Goal: Task Accomplishment & Management: Use online tool/utility

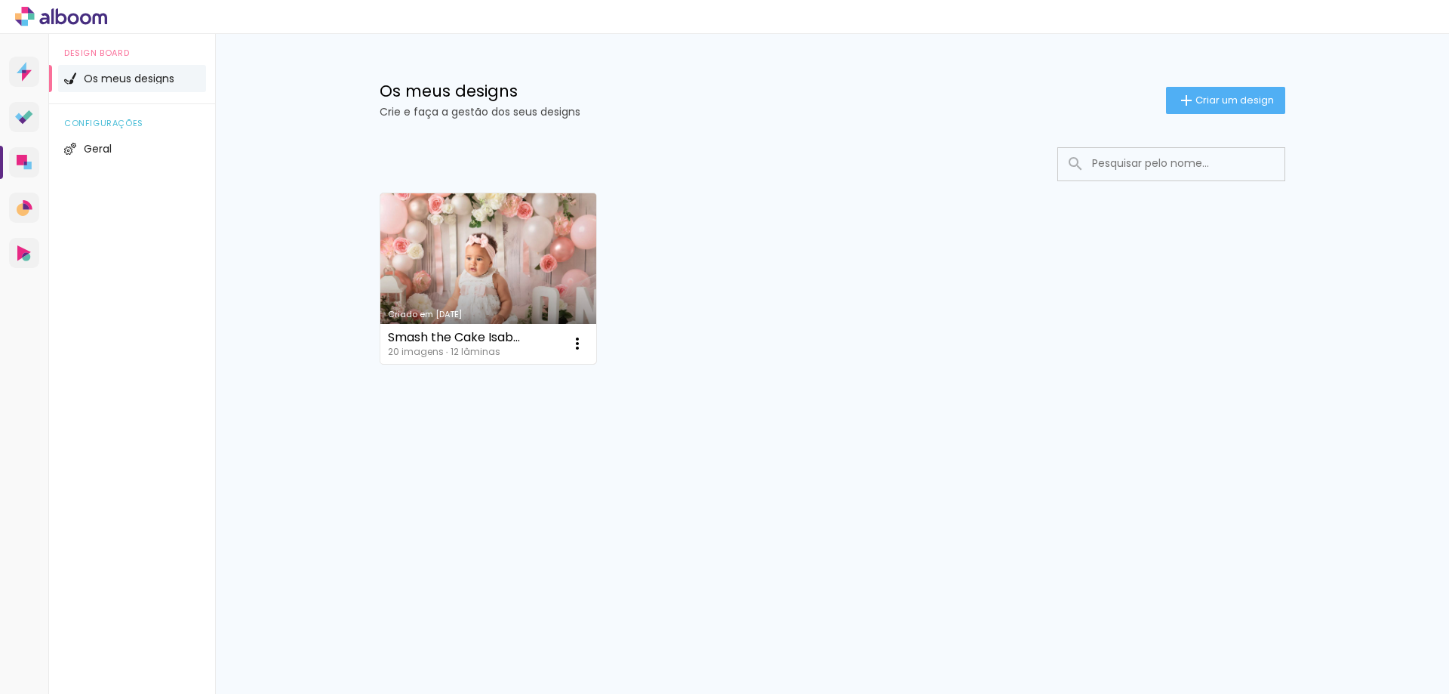
click at [549, 272] on link "Criado em [DATE]" at bounding box center [488, 278] width 217 height 171
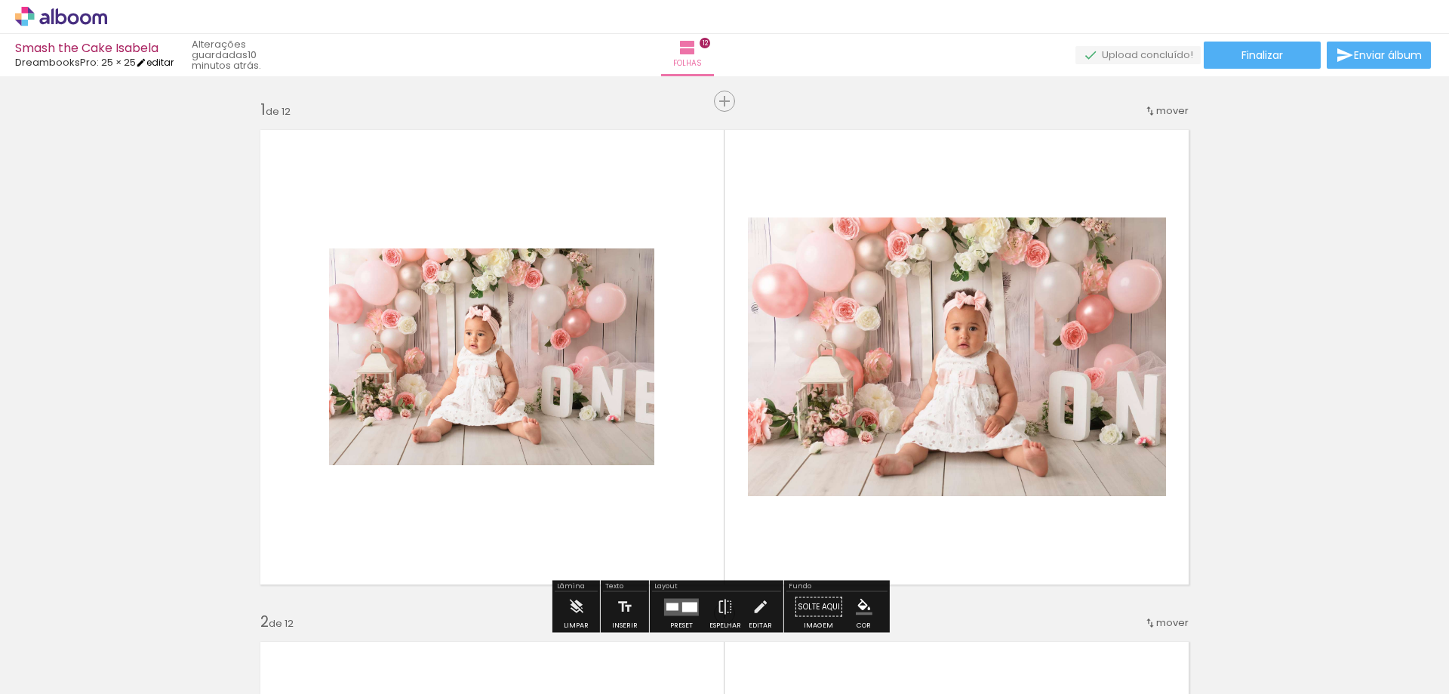
click at [146, 60] on iron-icon at bounding box center [141, 62] width 11 height 11
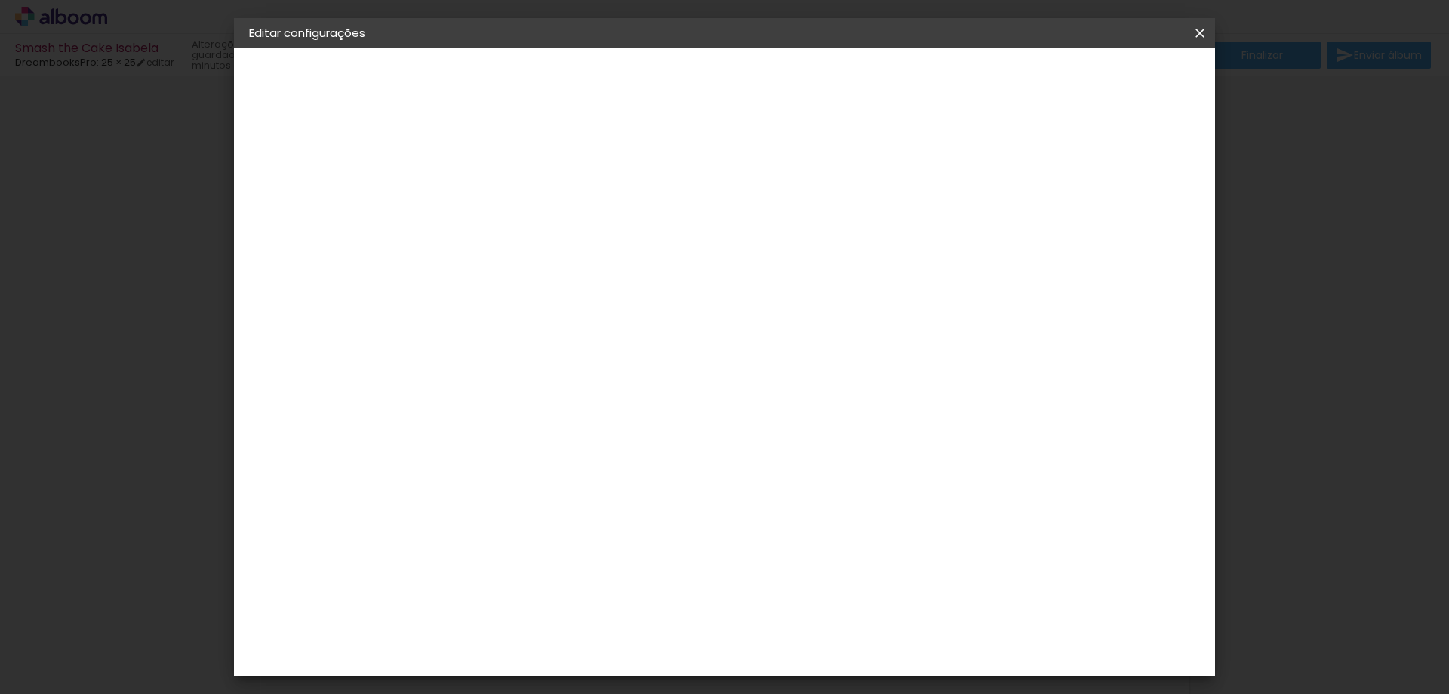
click at [0, 0] on slot "Voltar" at bounding box center [0, 0] width 0 height 0
drag, startPoint x: 1201, startPoint y: 35, endPoint x: 841, endPoint y: 45, distance: 359.3
click at [1201, 35] on iron-icon at bounding box center [1200, 33] width 18 height 15
click at [1197, 29] on iron-icon at bounding box center [1200, 33] width 18 height 15
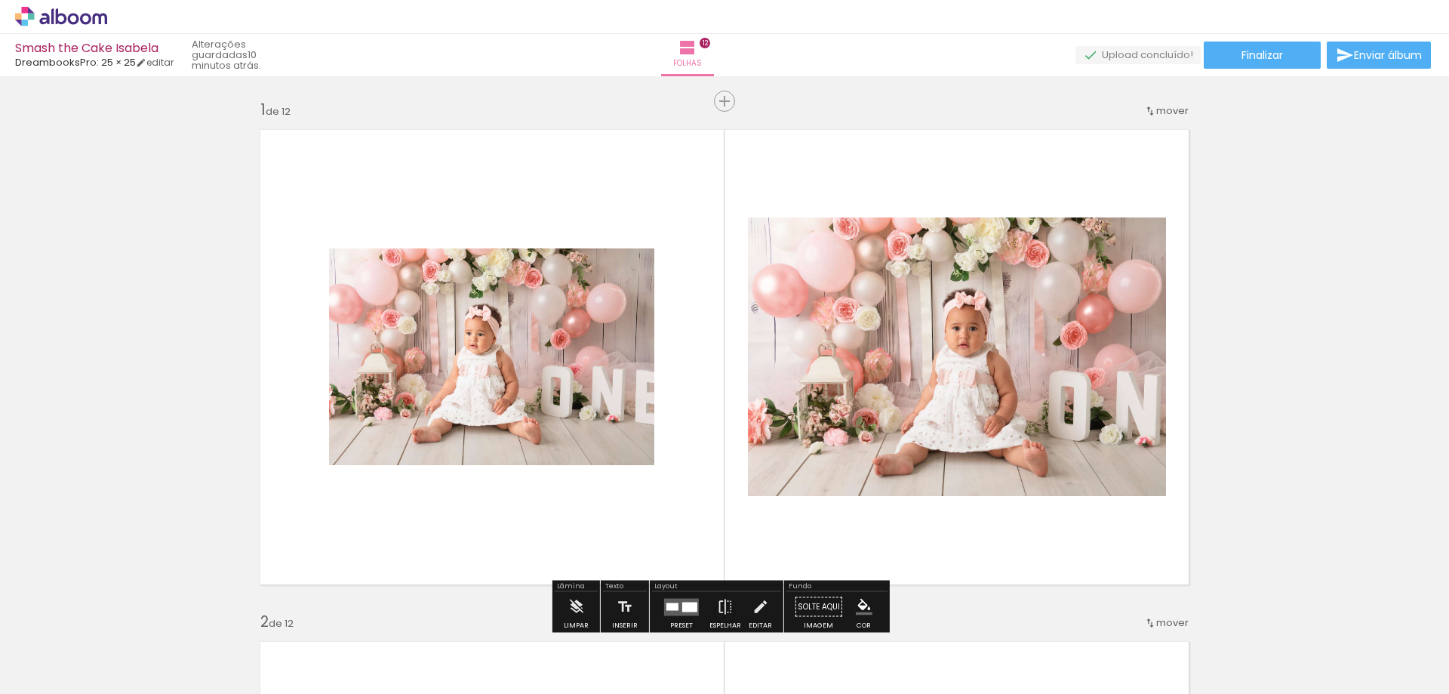
click at [149, 71] on div "Smash the Cake [PERSON_NAME] DreambooksPro: 25 × 25 editar 10 minutos atrás. Fo…" at bounding box center [724, 38] width 1449 height 76
click at [146, 64] on iron-icon at bounding box center [141, 62] width 11 height 11
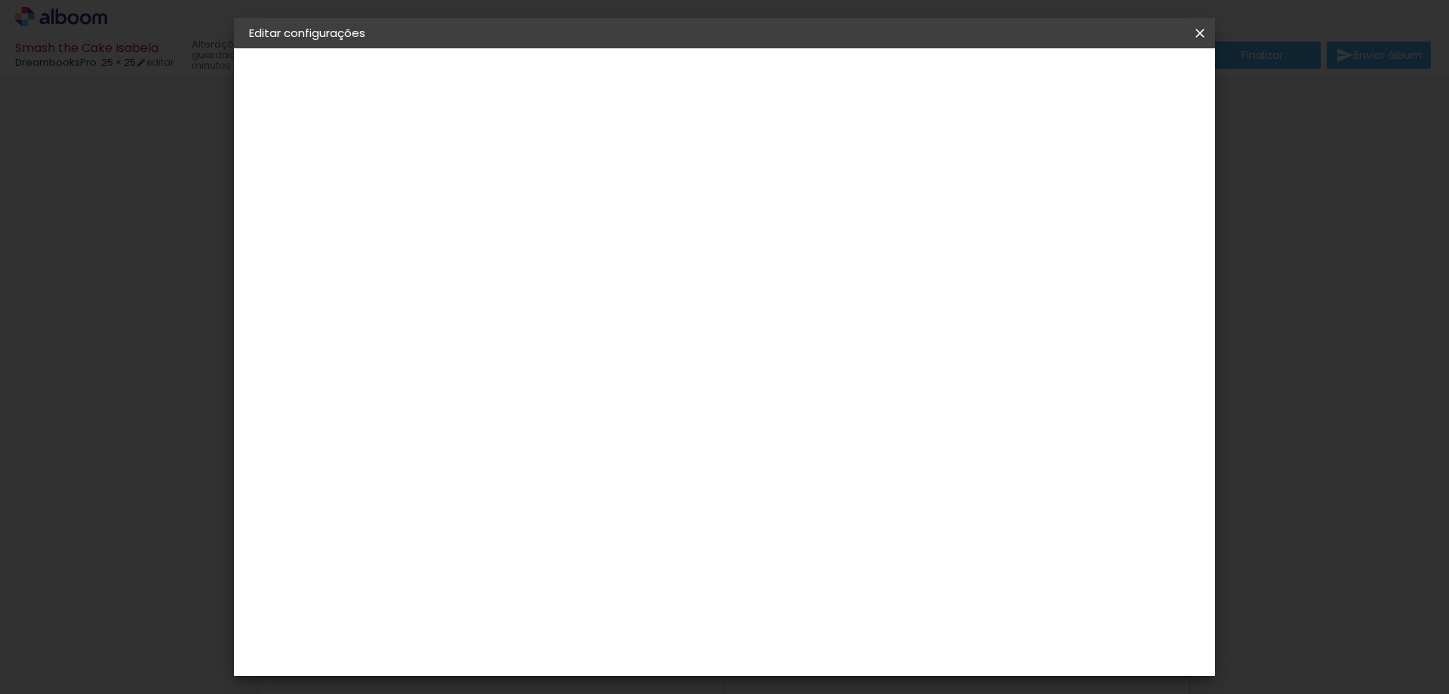
click at [1281, 301] on iron-overlay-backdrop at bounding box center [724, 347] width 1449 height 694
click at [1197, 29] on iron-icon at bounding box center [1200, 33] width 18 height 15
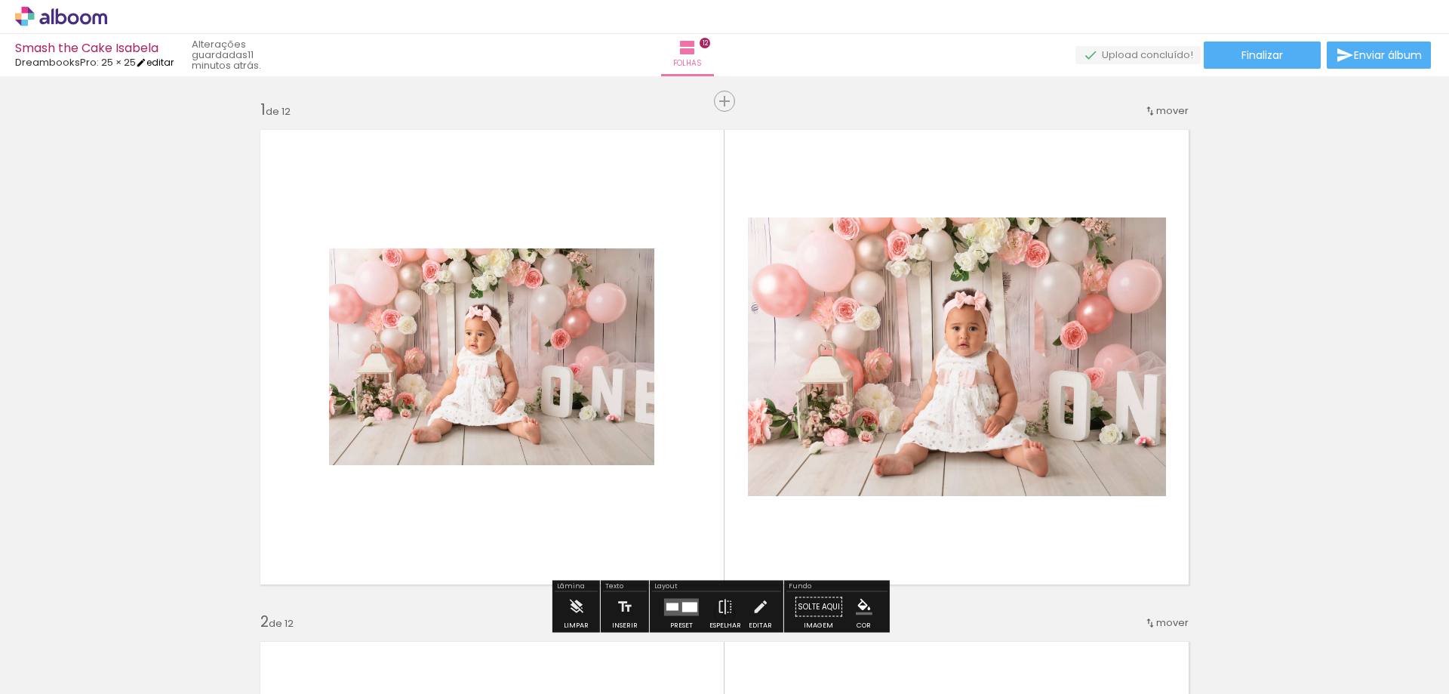
click at [157, 61] on link "editar" at bounding box center [155, 62] width 38 height 13
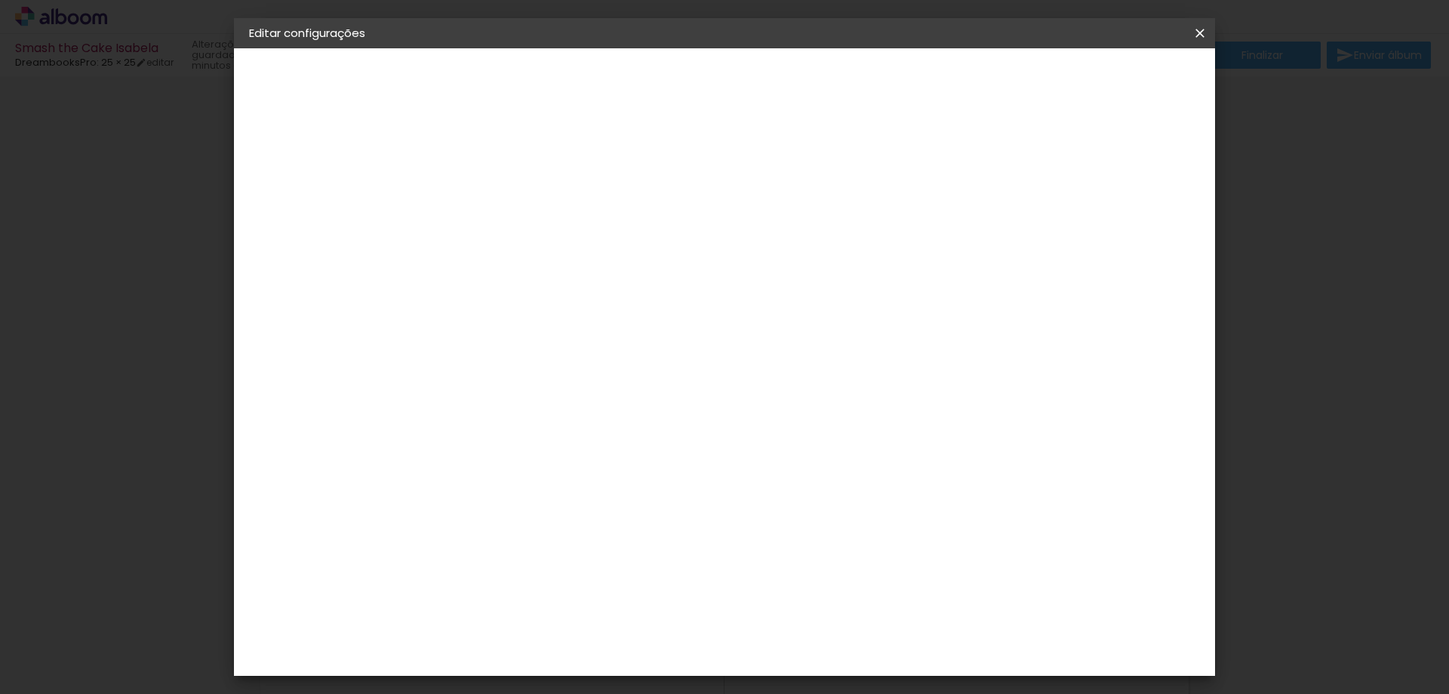
click at [292, 94] on div "1. Informações A preencher título... Smash the Cake Isabela 2. Especificações F…" at bounding box center [332, 70] width 196 height 45
click at [293, 196] on paper-button "DreambooksPro" at bounding box center [331, 186] width 165 height 30
click at [0, 0] on slot "Smash the Cake Isabela" at bounding box center [0, 0] width 0 height 0
click at [291, 175] on iron-pages "Fornecedor A escolher fornecedor..." at bounding box center [331, 186] width 165 height 30
click at [289, 189] on iron-pages "Fornecedor A escolher fornecedor..." at bounding box center [331, 186] width 165 height 30
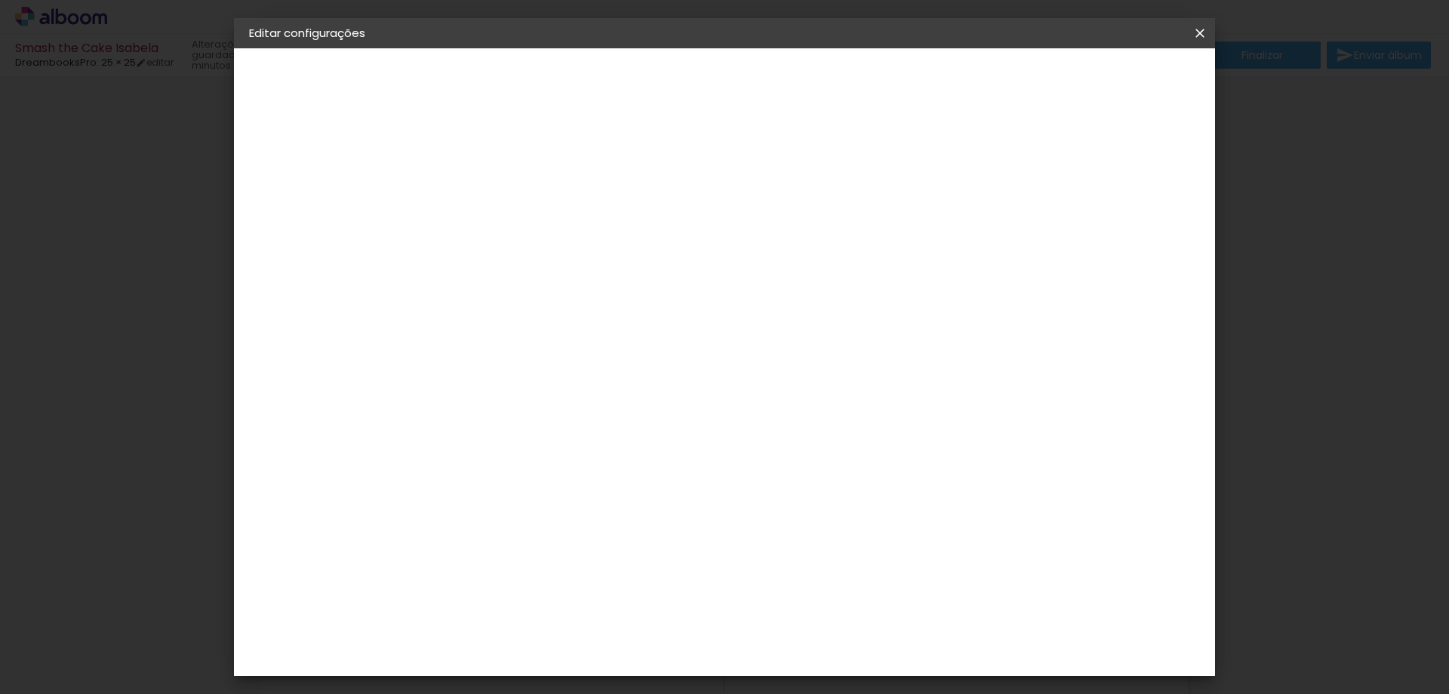
click at [1207, 33] on iron-icon at bounding box center [1200, 33] width 18 height 15
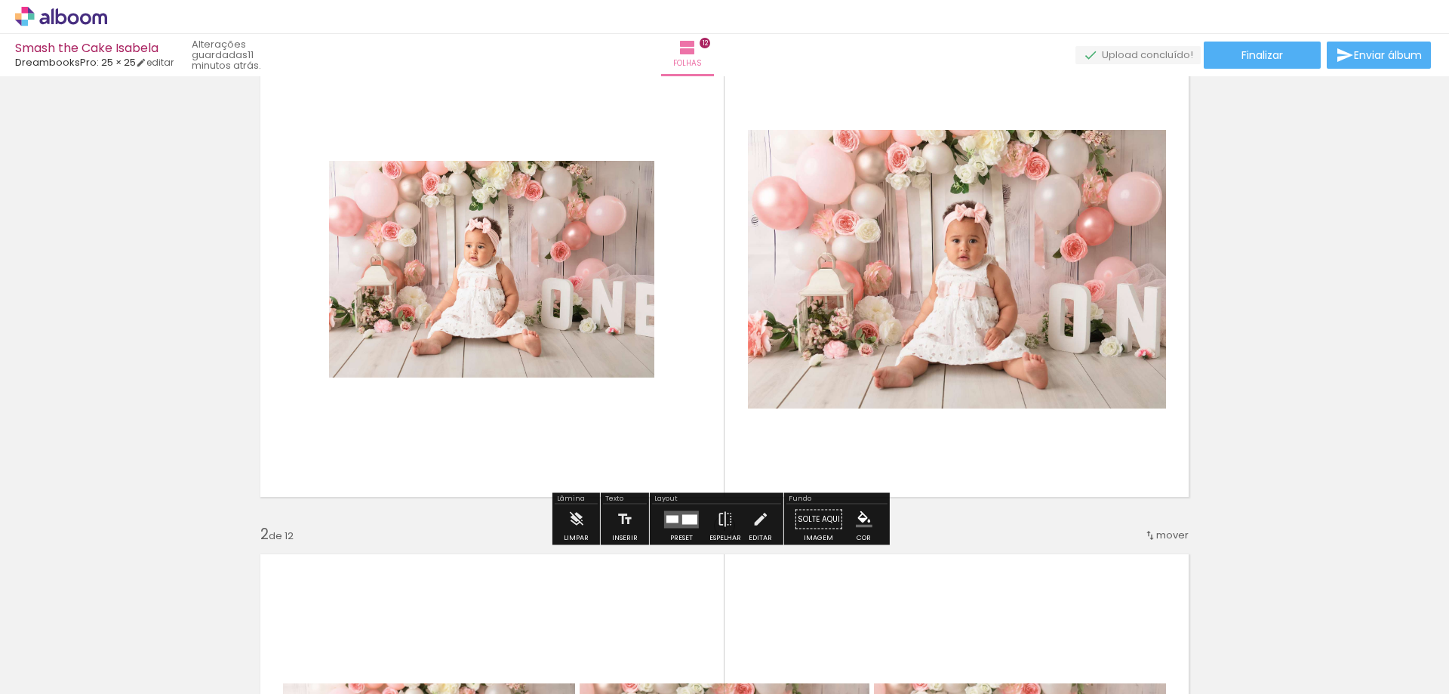
scroll to position [226, 0]
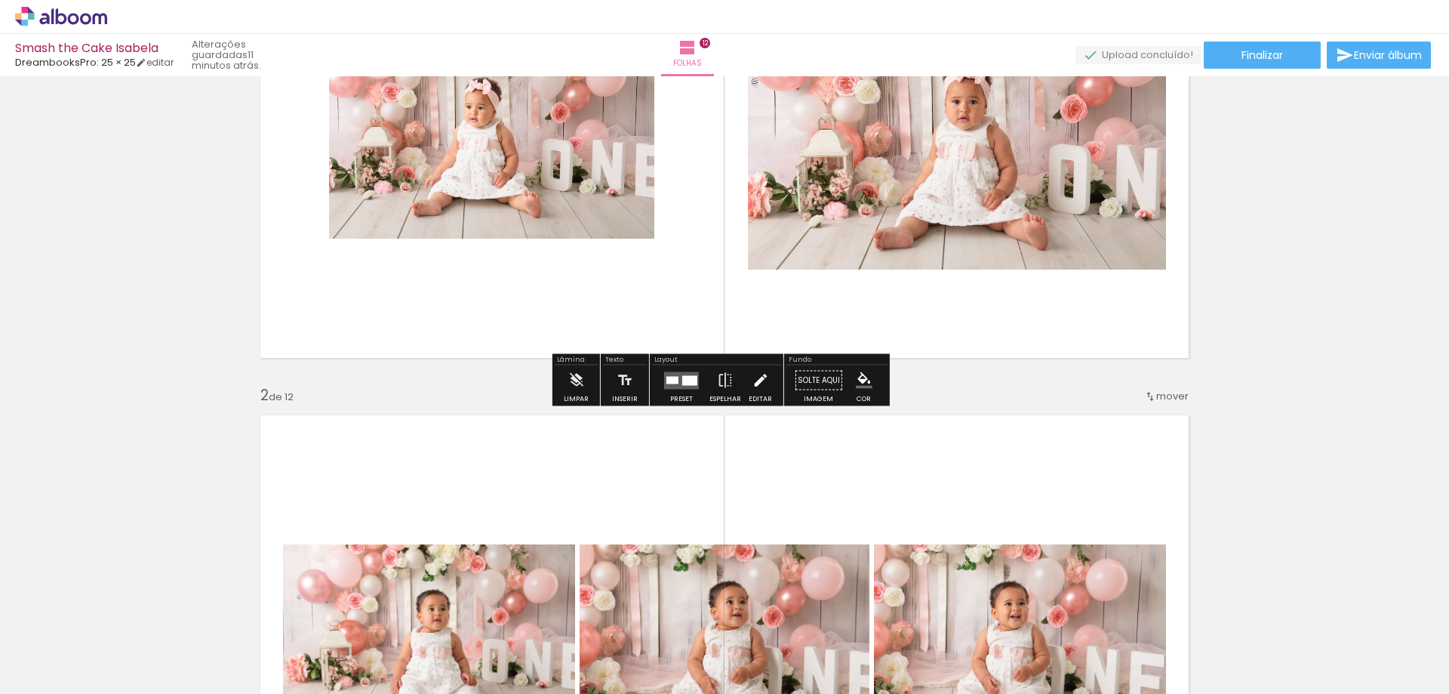
click at [756, 398] on div "Editar" at bounding box center [760, 398] width 23 height 7
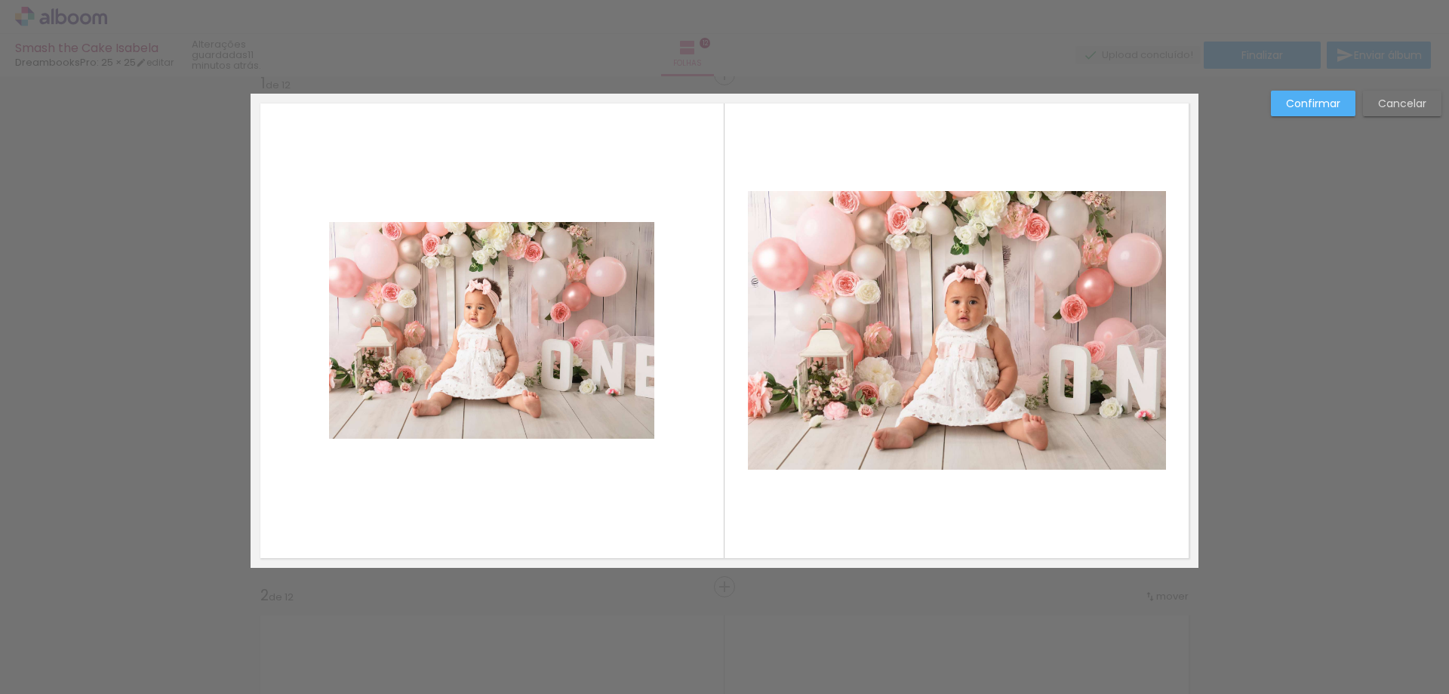
scroll to position [20, 0]
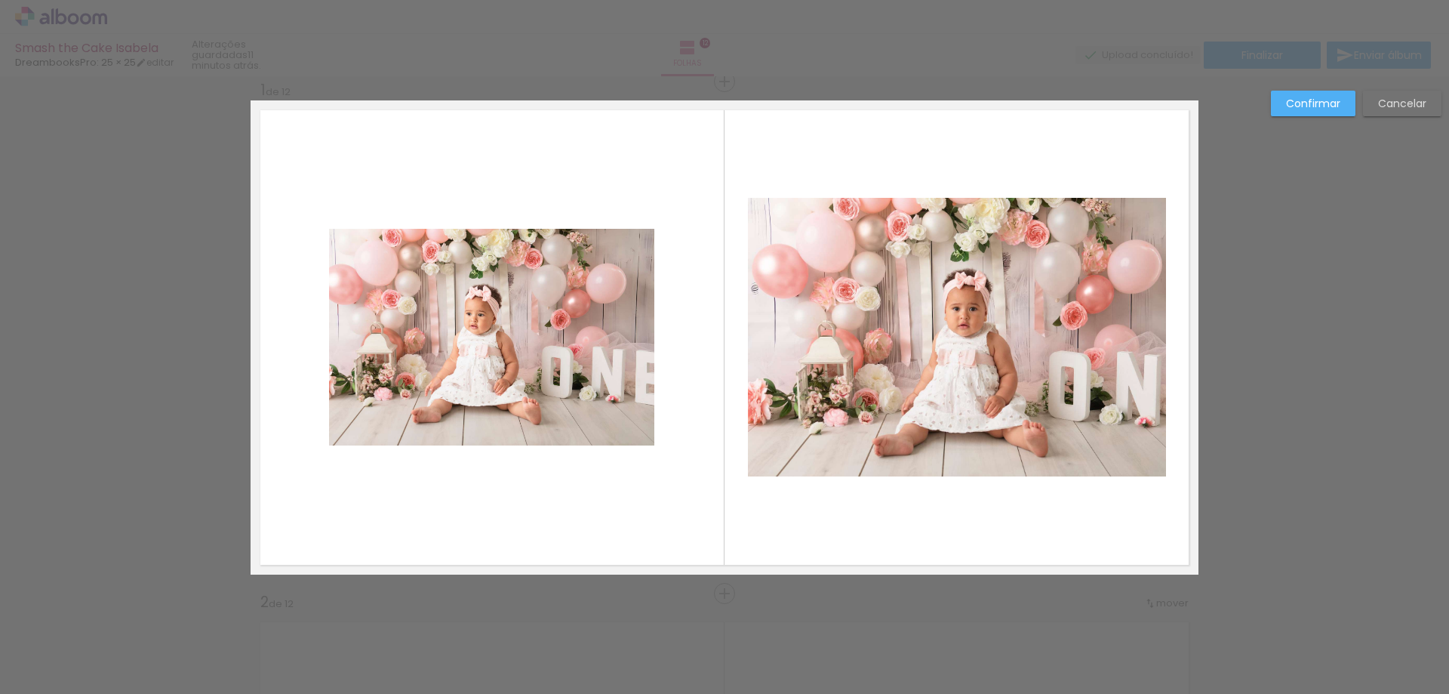
click at [0, 0] on slot "Cancelar" at bounding box center [0, 0] width 0 height 0
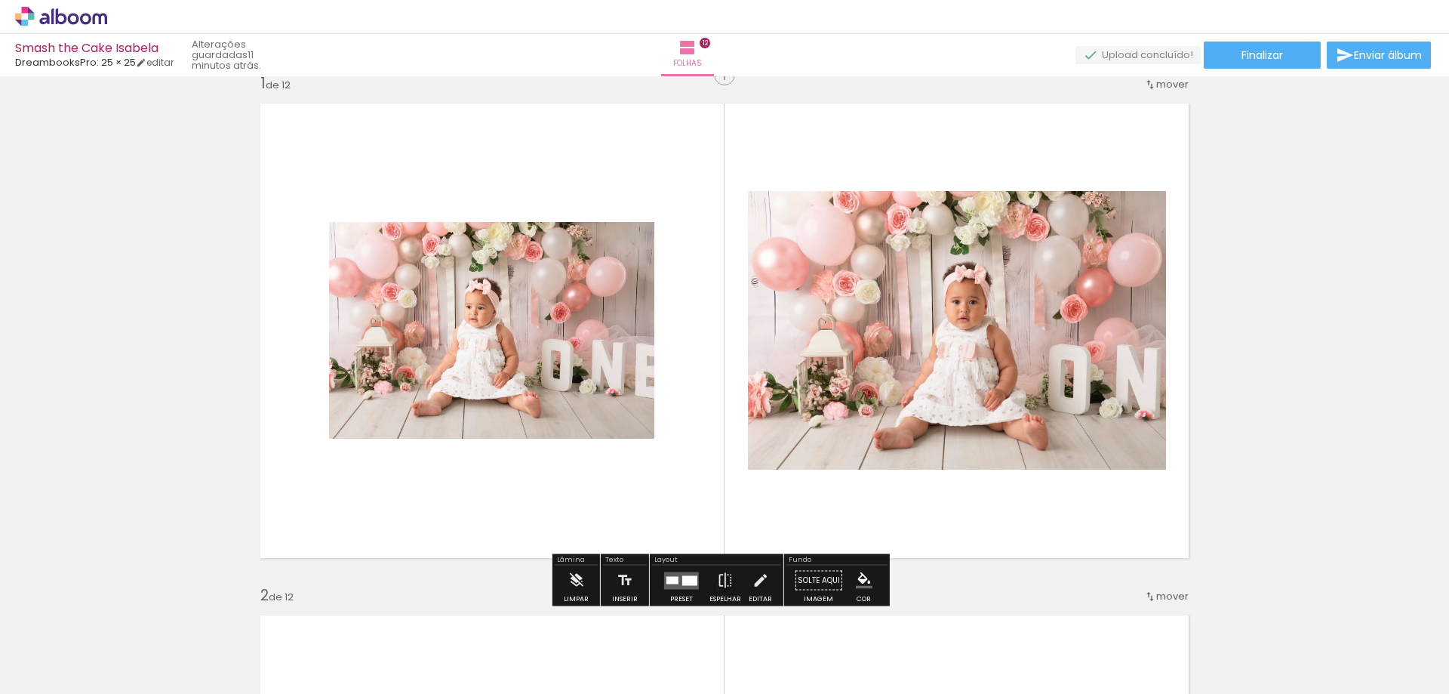
scroll to position [0, 0]
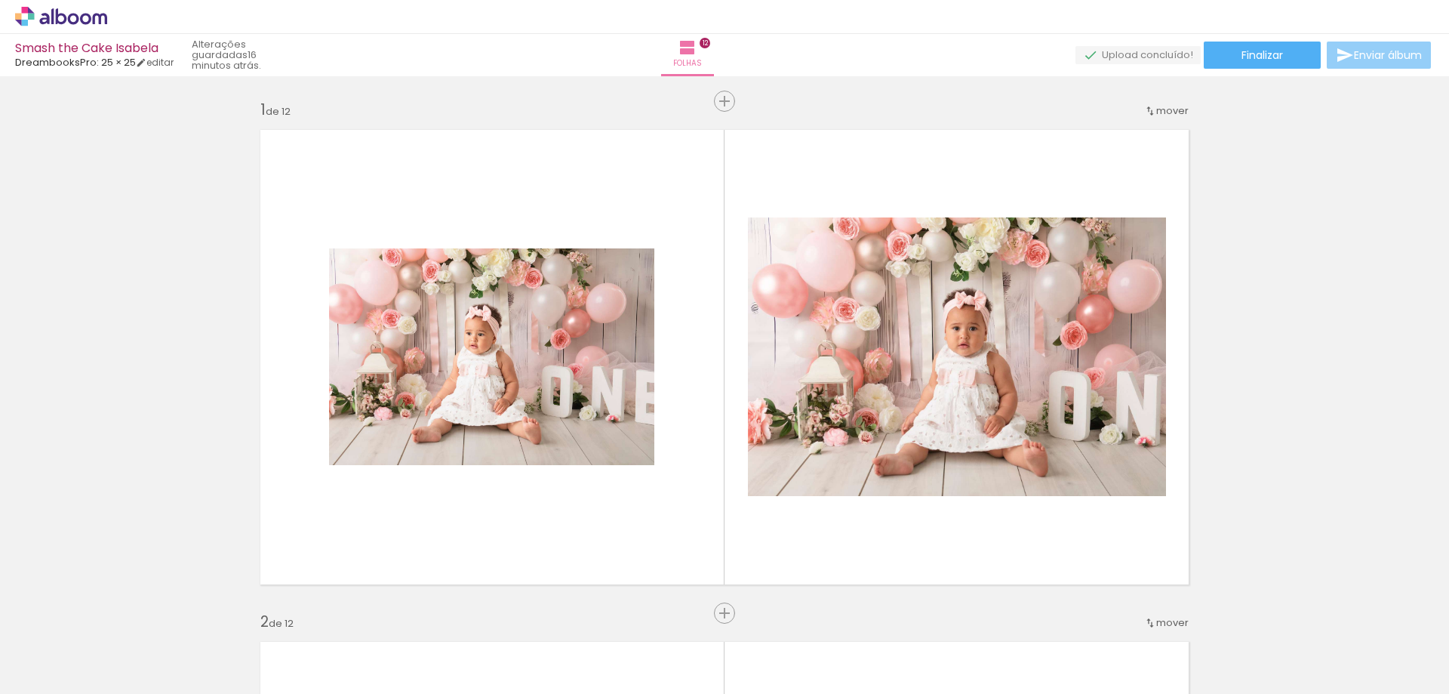
click at [1373, 59] on span "Enviar álbum" at bounding box center [1388, 55] width 68 height 11
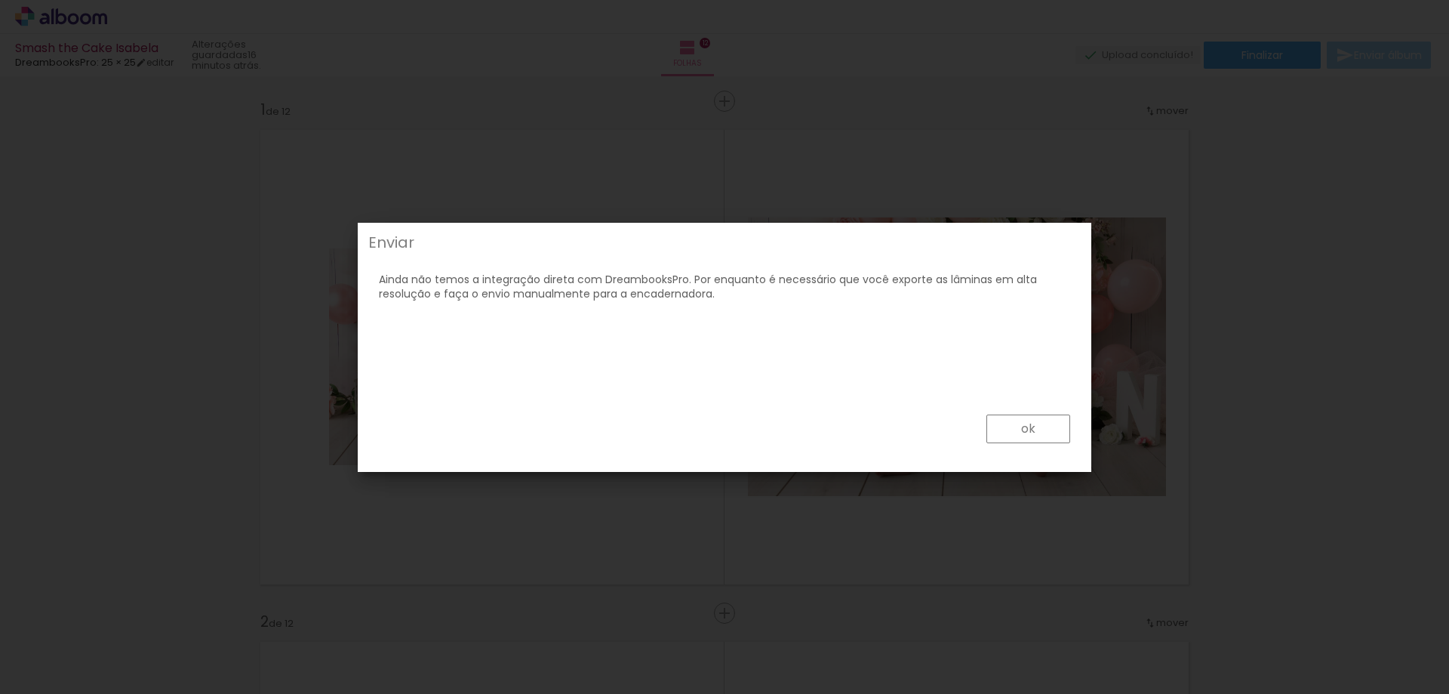
drag, startPoint x: 365, startPoint y: 325, endPoint x: 761, endPoint y: 370, distance: 397.9
click at [758, 372] on paper-dialog "Enviar 1. Início 2. Detalhes do pedido 3. Envio do álbum 4. Instruções do pedid…" at bounding box center [725, 347] width 734 height 249
drag, startPoint x: 727, startPoint y: 343, endPoint x: 475, endPoint y: 317, distance: 253.4
click at [475, 302] on div "Ainda não temos a integração direta com DreambooksPro. Por enquanto é necessári…" at bounding box center [724, 279] width 724 height 46
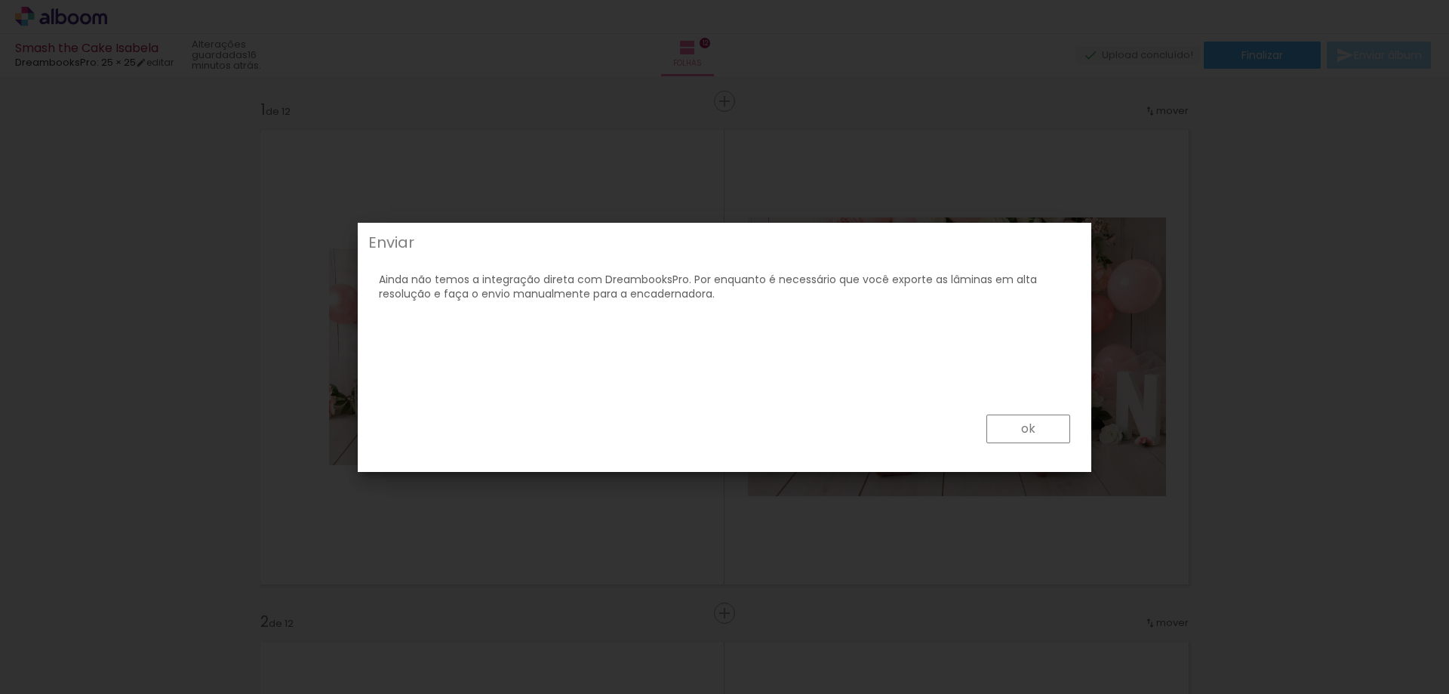
click at [472, 302] on div "Ainda não temos a integração direta com DreambooksPro. Por enquanto é necessári…" at bounding box center [724, 279] width 724 height 46
click at [463, 302] on div "Ainda não temos a integração direta com DreambooksPro. Por enquanto é necessári…" at bounding box center [724, 279] width 724 height 46
click at [679, 302] on div "Ainda não temos a integração direta com DreambooksPro. Por enquanto é necessári…" at bounding box center [724, 279] width 724 height 46
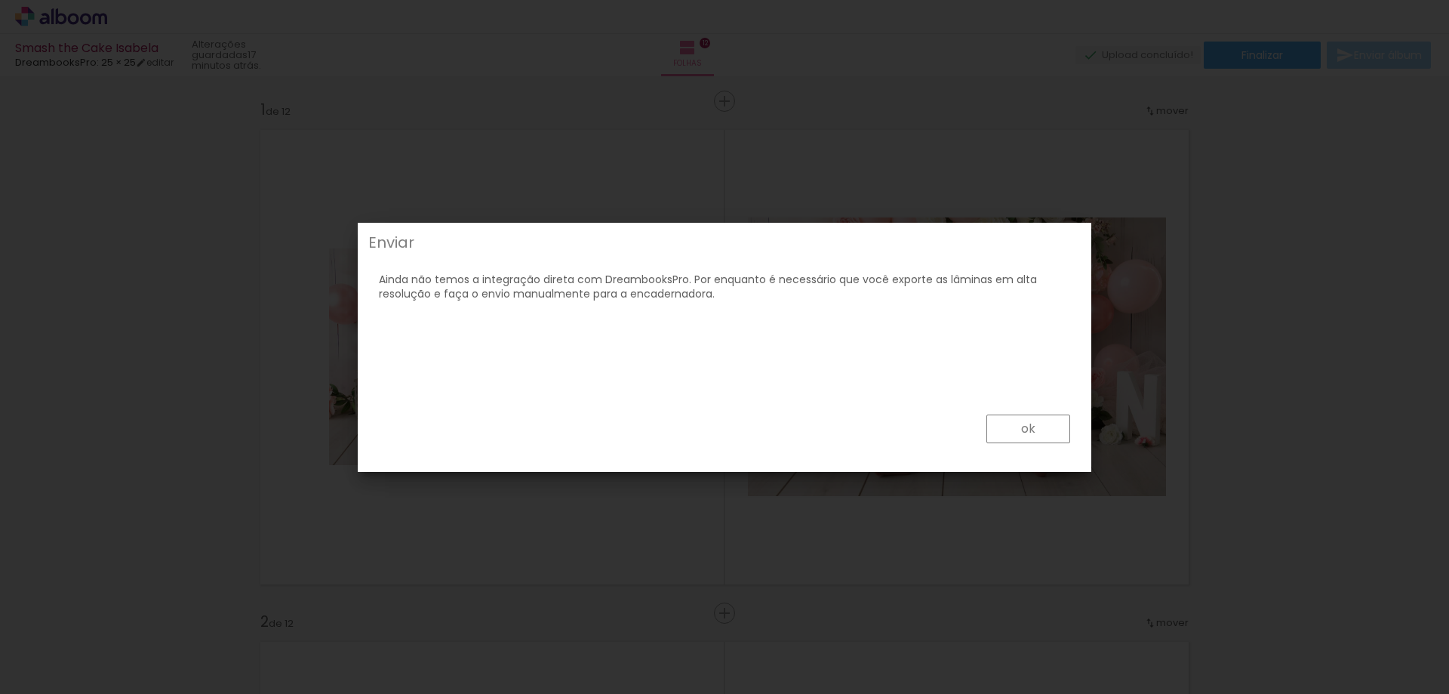
click at [706, 302] on div "Ainda não temos a integração direta com DreambooksPro. Por enquanto é necessári…" at bounding box center [724, 279] width 724 height 46
click at [1005, 432] on paper-button "ok" at bounding box center [1028, 428] width 84 height 29
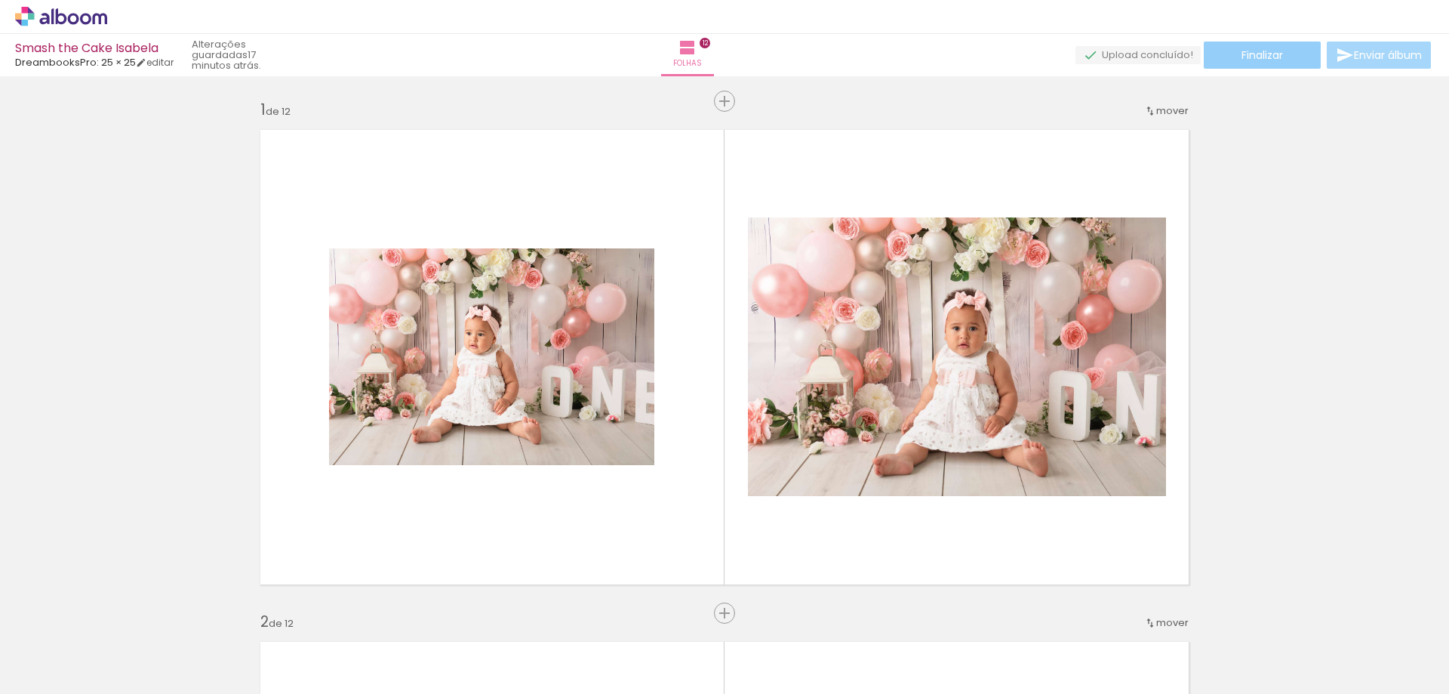
click at [1267, 57] on span "Finalizar" at bounding box center [1262, 55] width 42 height 11
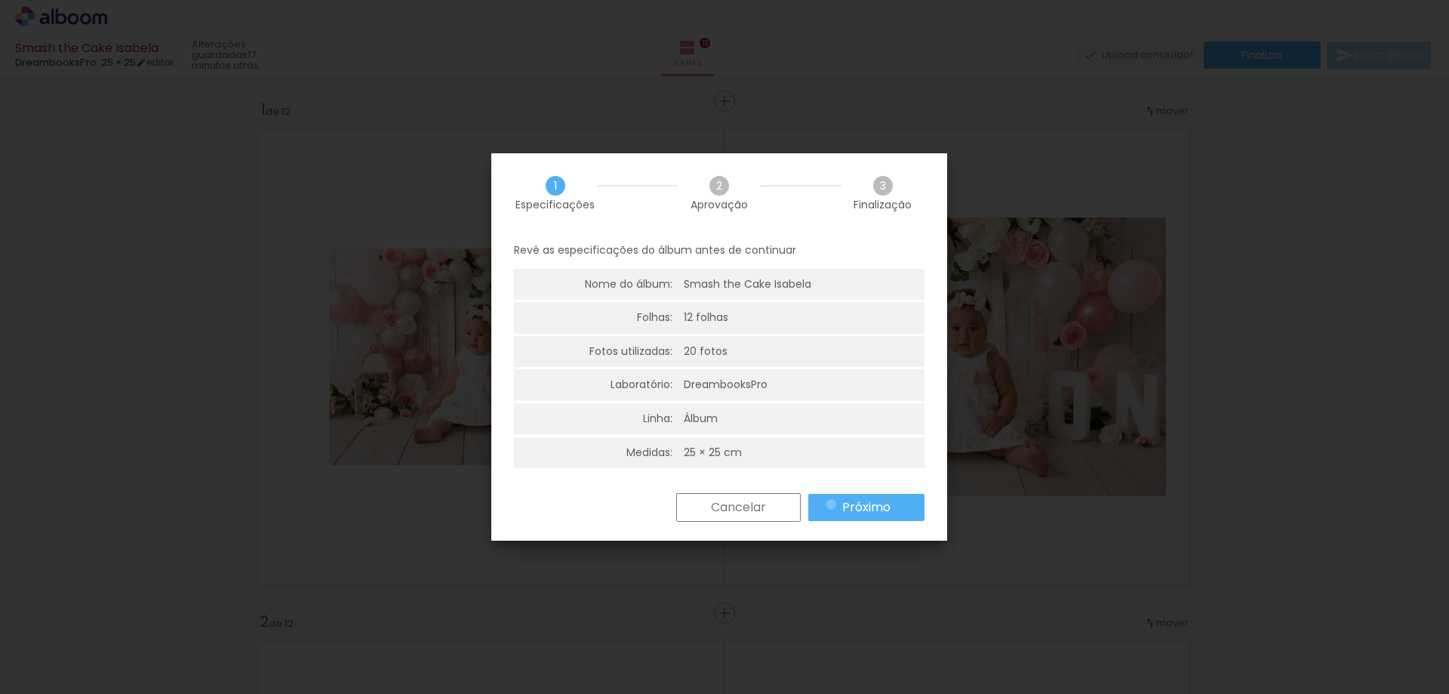
click at [831, 504] on paper-button "Próximo" at bounding box center [866, 507] width 116 height 27
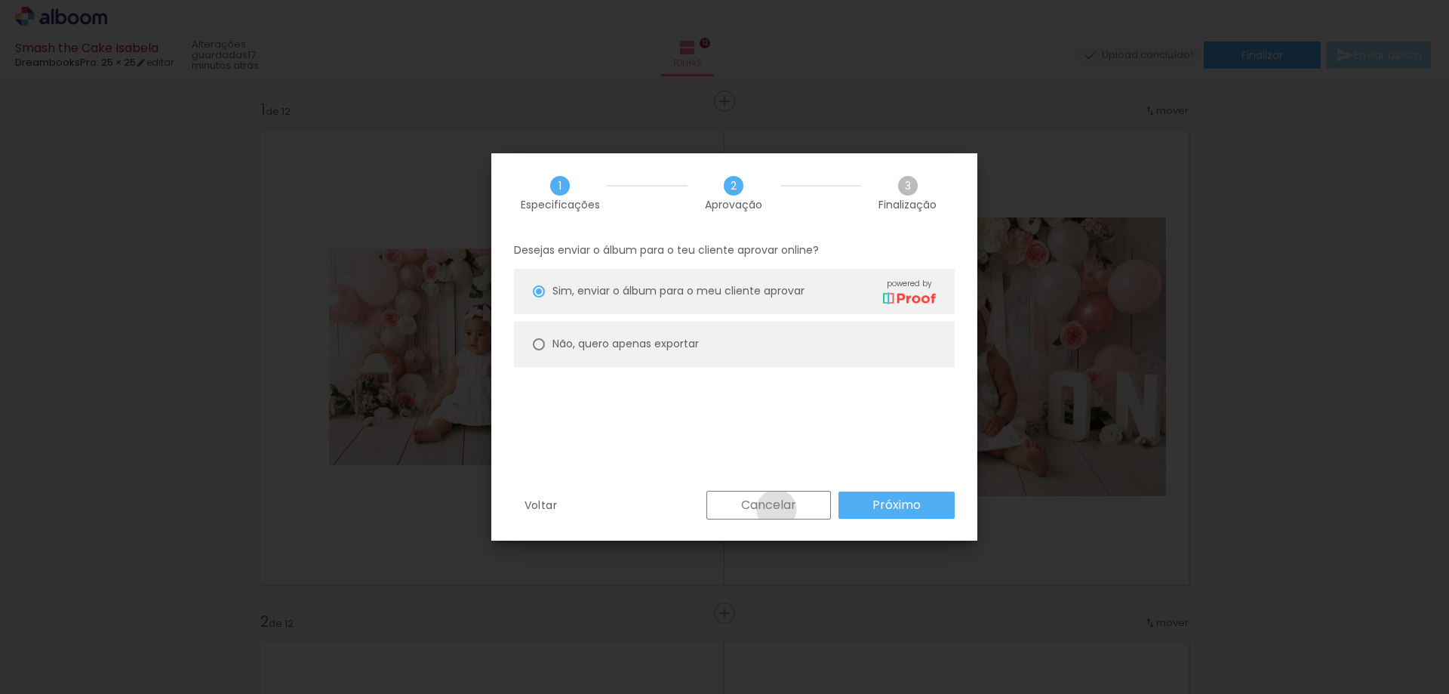
click at [0, 0] on slot "Cancelar" at bounding box center [0, 0] width 0 height 0
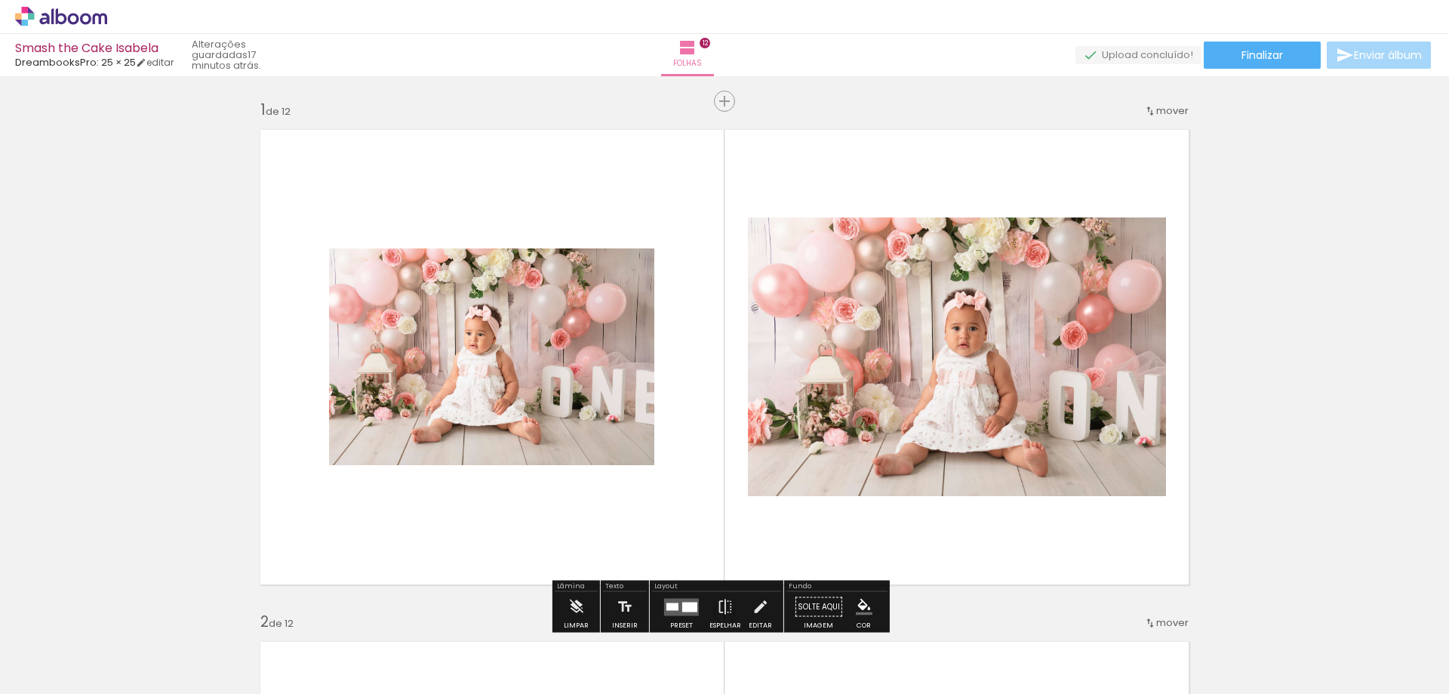
click at [80, 14] on icon at bounding box center [61, 17] width 92 height 20
